Goal: Ask a question: Seek information or help from site administrators or community

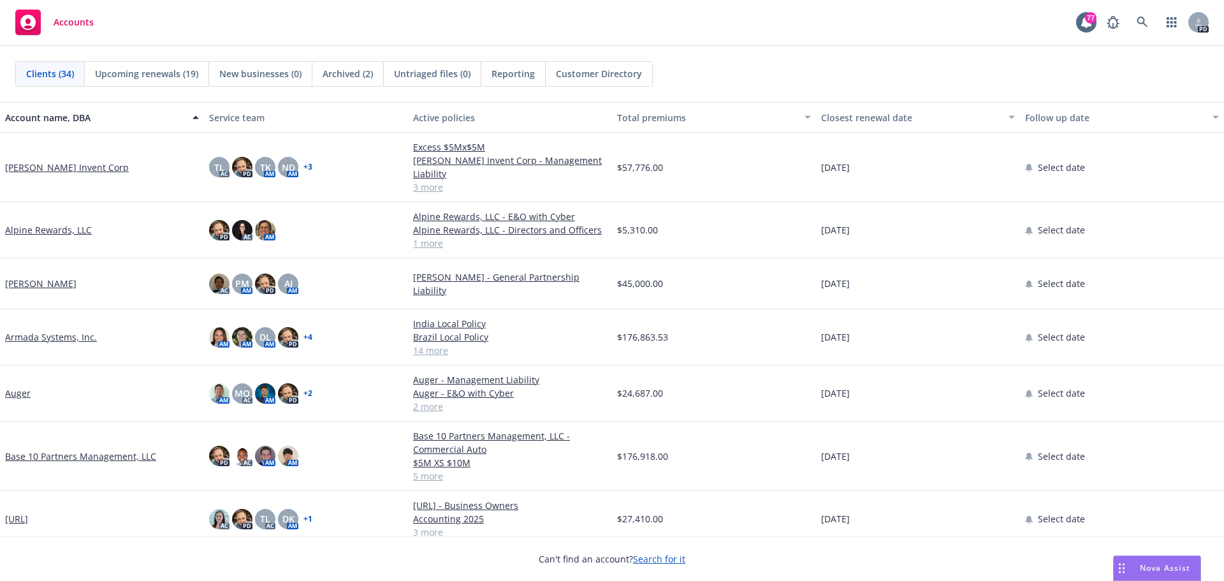
click at [1155, 569] on span "Nova Assist" at bounding box center [1165, 567] width 50 height 11
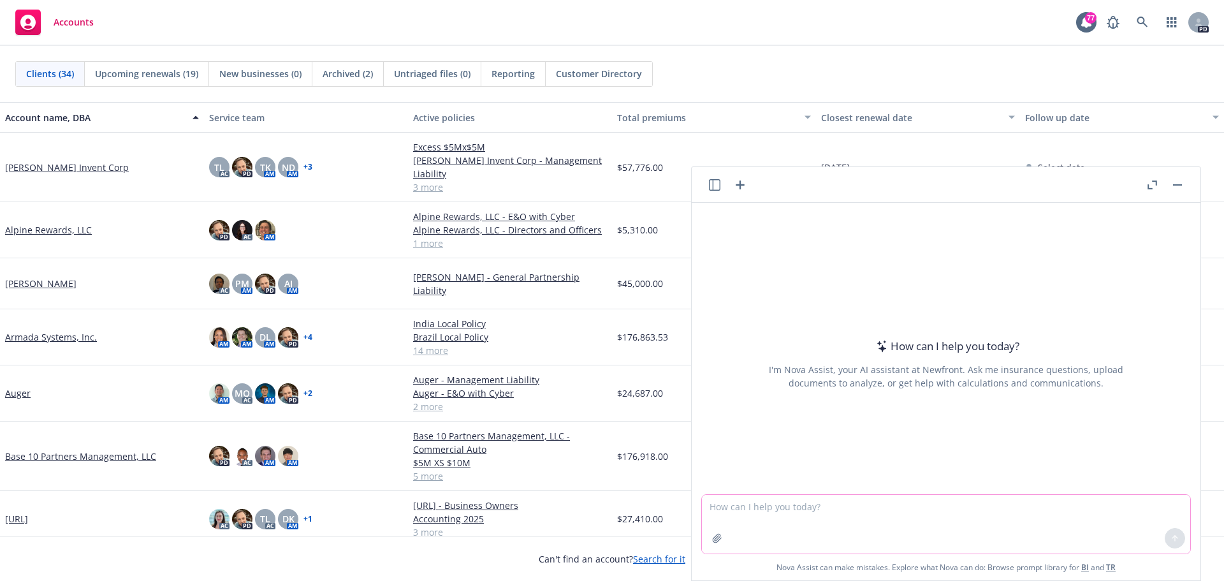
click at [798, 516] on textarea at bounding box center [946, 524] width 488 height 59
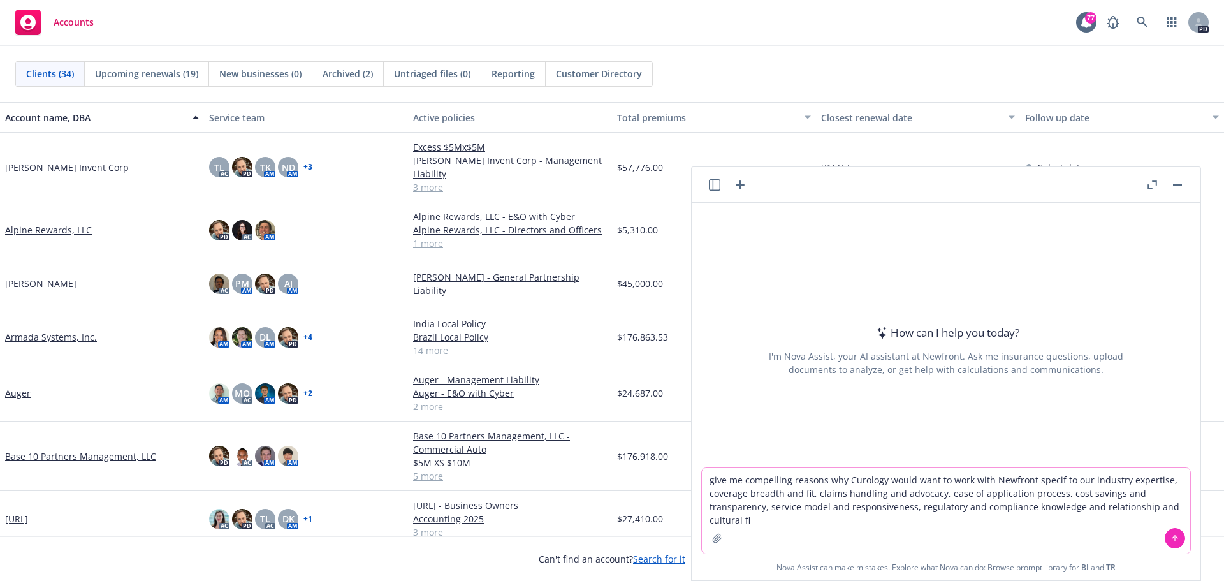
type textarea "give me compelling reasons why Curology would want to work with Newfront specif…"
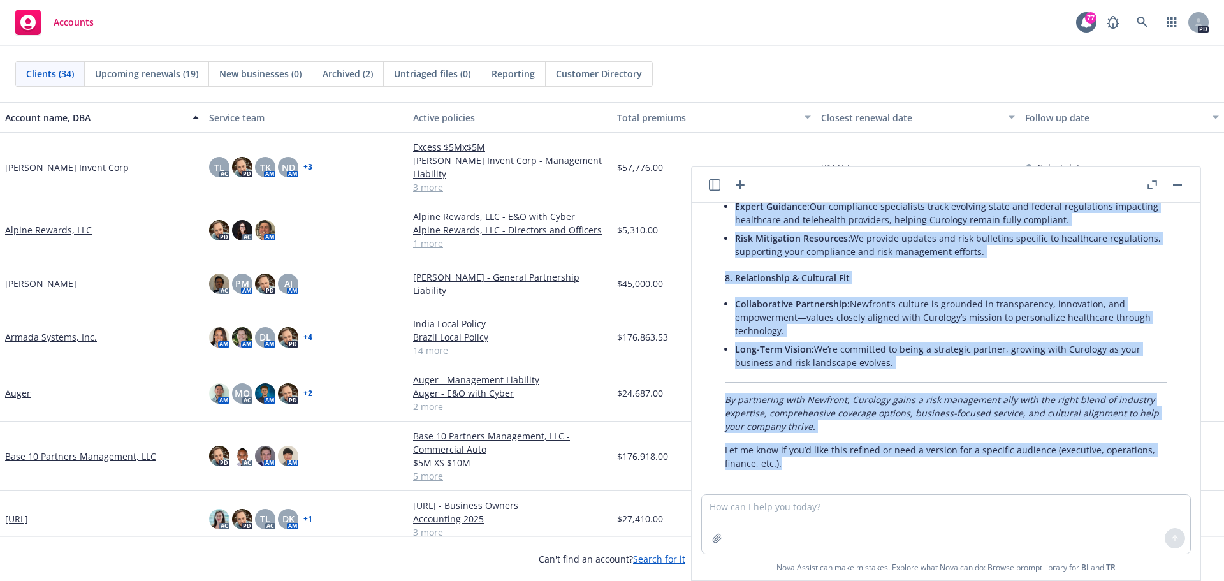
scroll to position [795, 0]
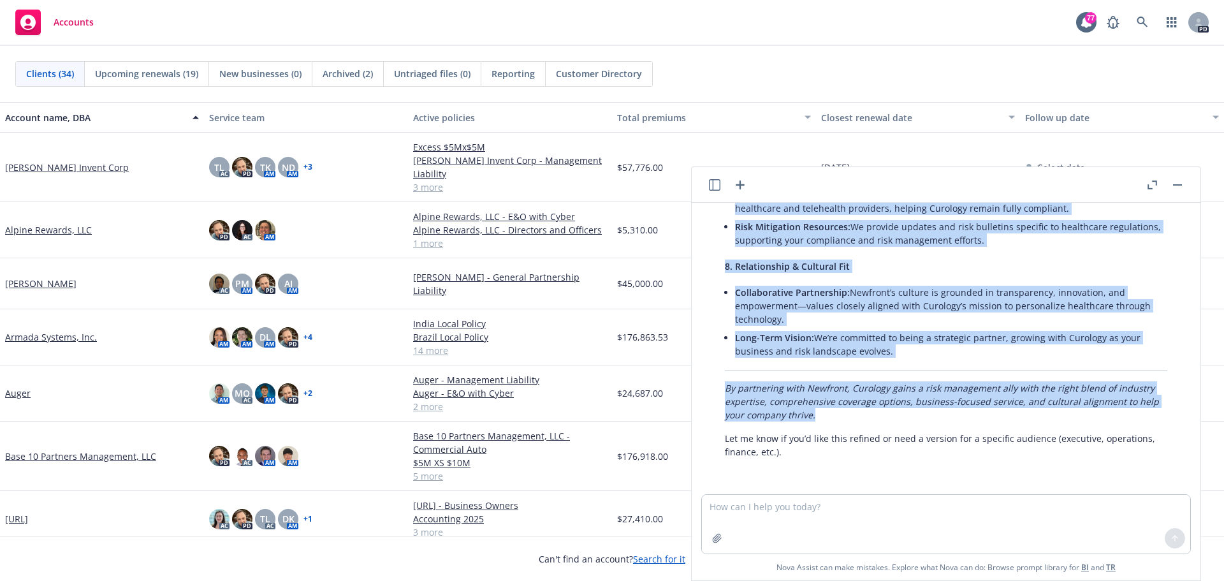
drag, startPoint x: 768, startPoint y: 261, endPoint x: 900, endPoint y: 415, distance: 202.6
copy div "Lore’i d sitametc adipi elitseddo eiusmodtem incidid utl etd Magnaali enima min…"
